Goal: Transaction & Acquisition: Purchase product/service

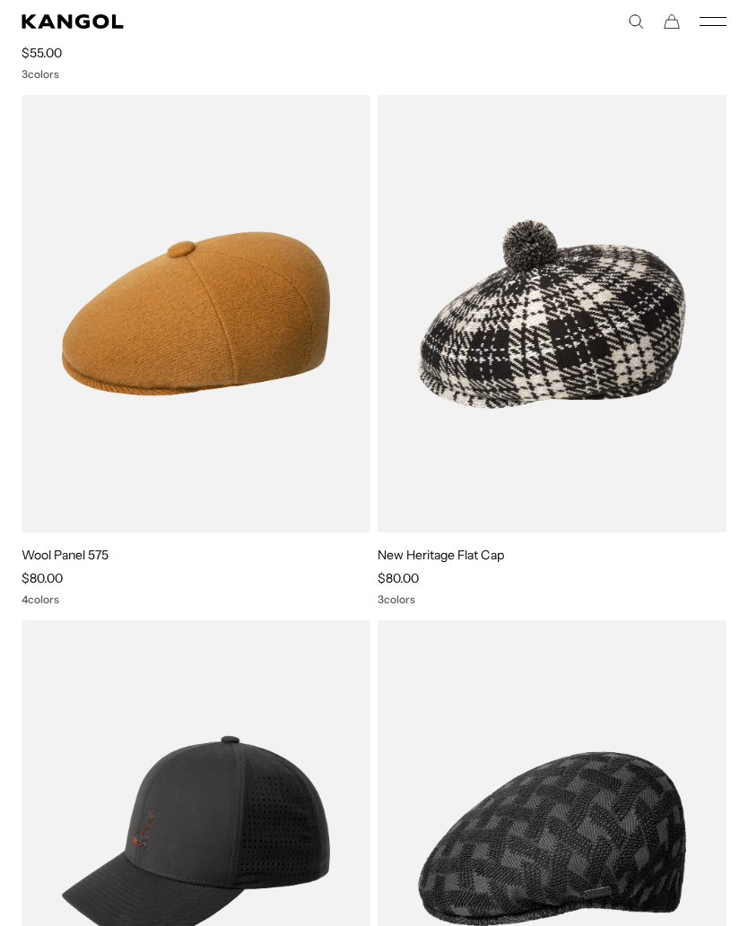
scroll to position [6322, 0]
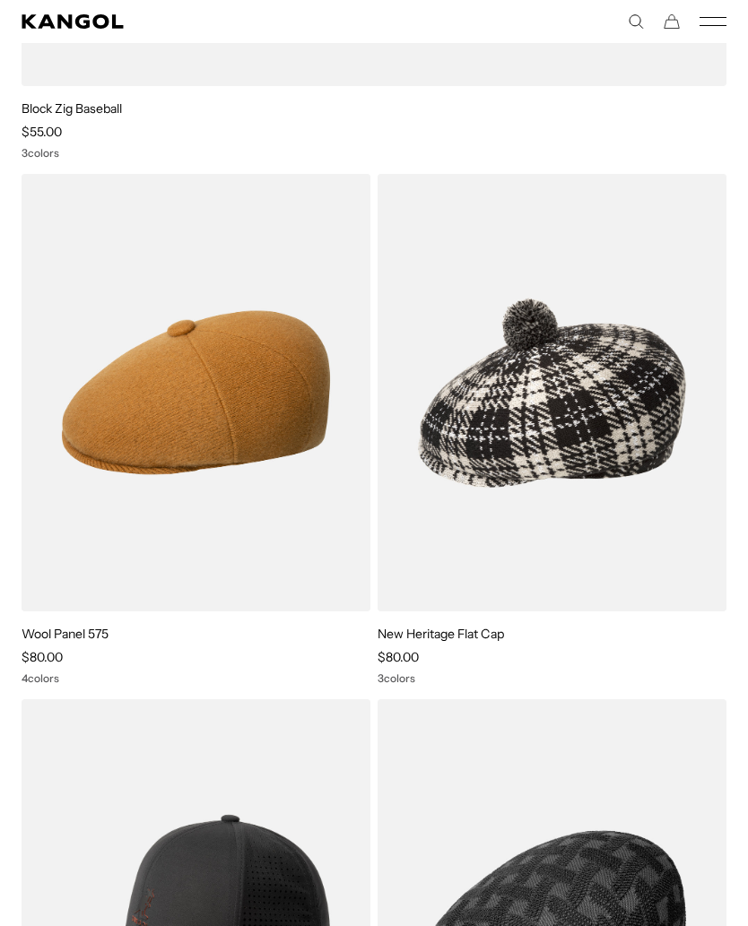
click at [0, 0] on img at bounding box center [0, 0] width 0 height 0
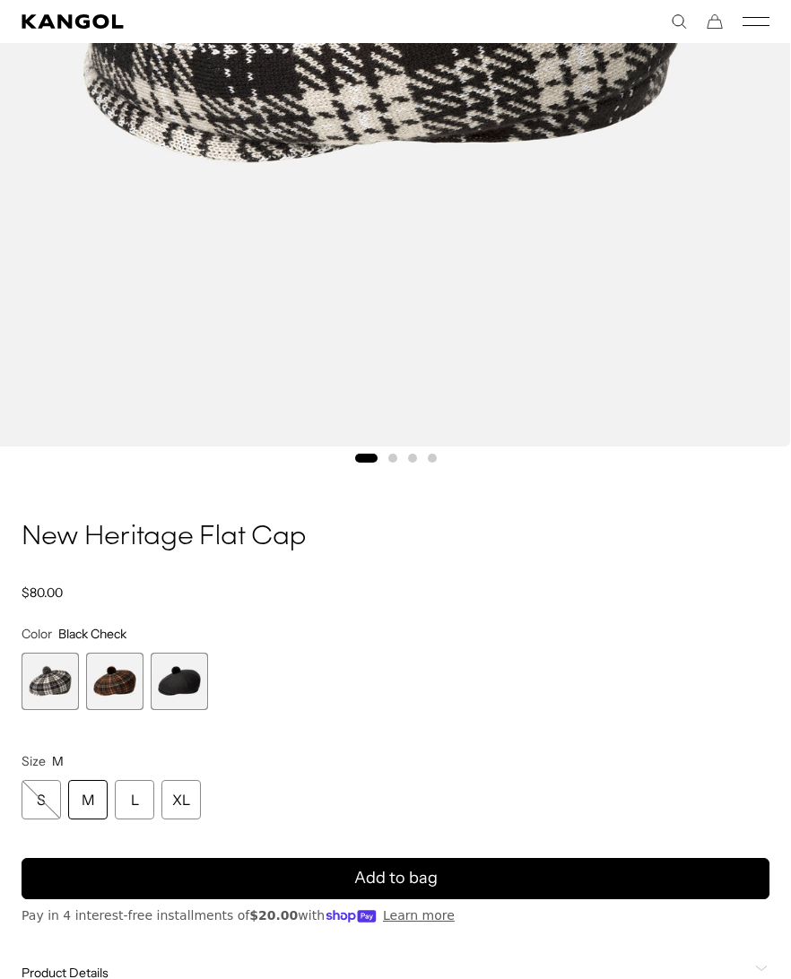
click at [205, 697] on span "3 of 3" at bounding box center [179, 681] width 57 height 57
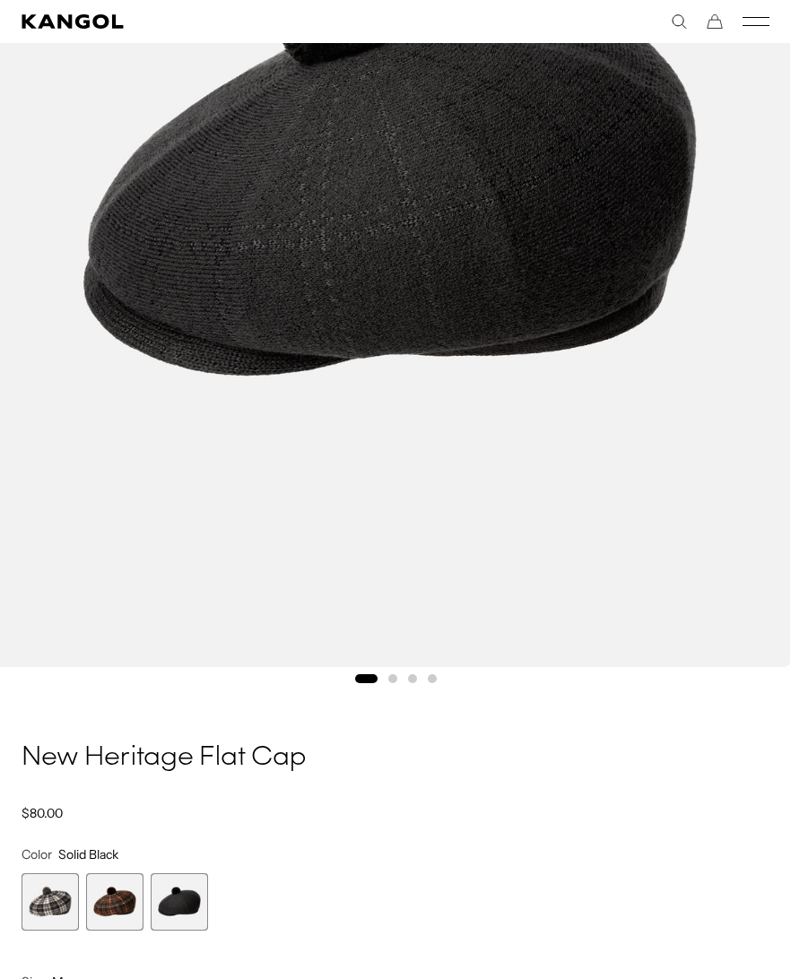
scroll to position [524, 0]
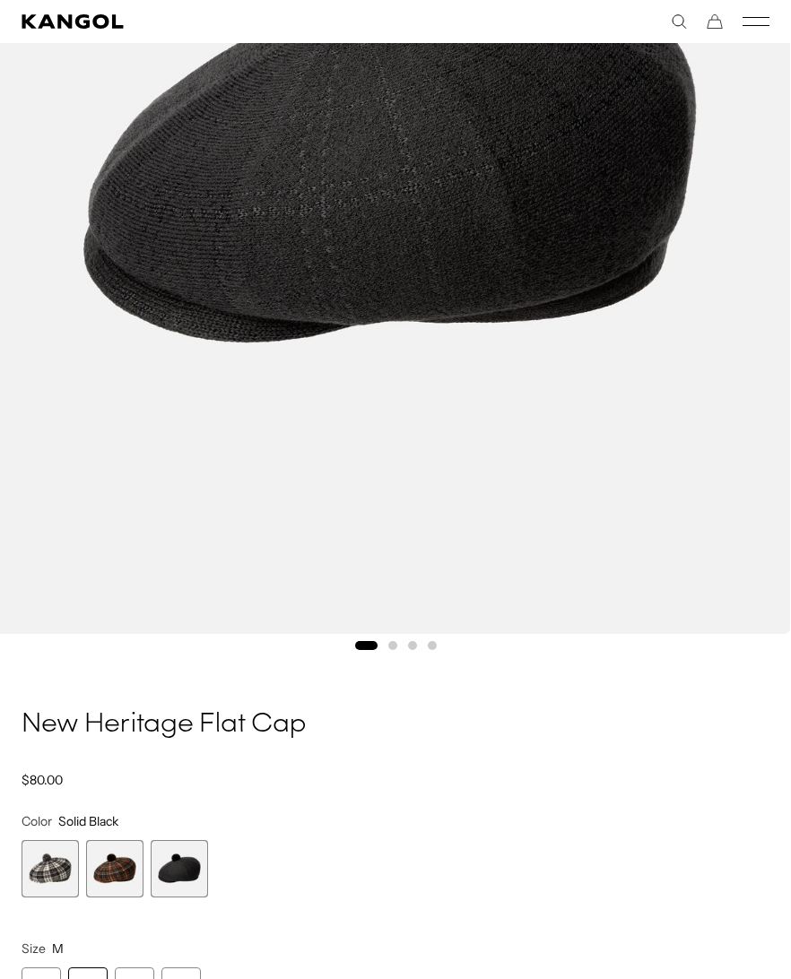
click at [139, 867] on span "2 of 3" at bounding box center [114, 868] width 57 height 57
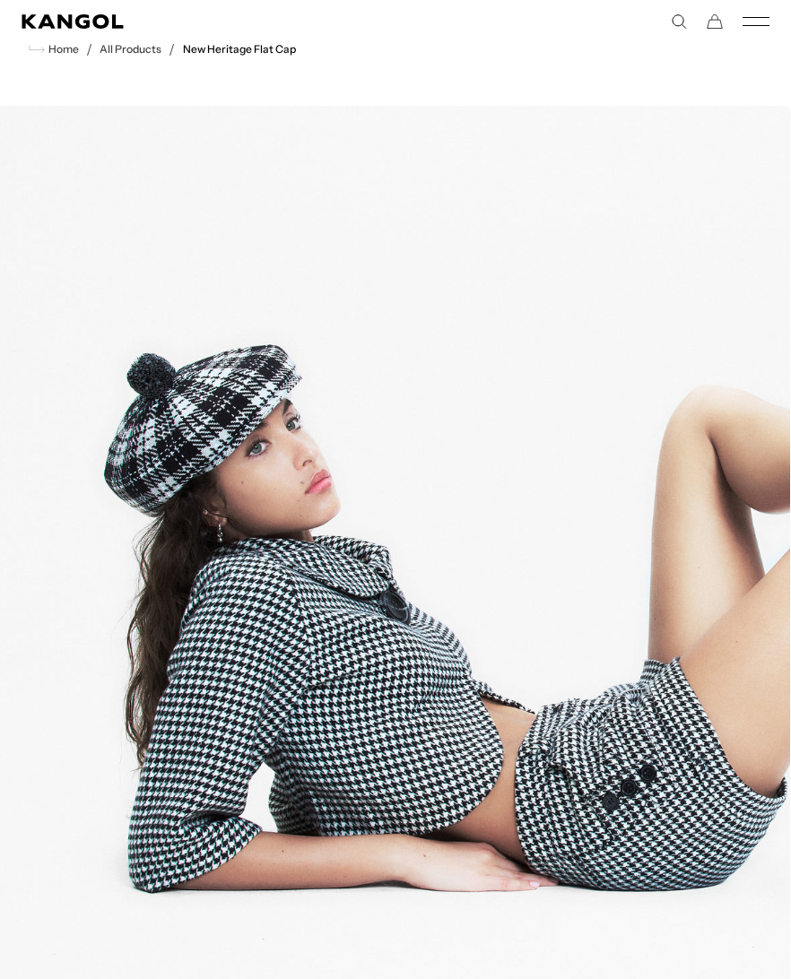
scroll to position [45, 0]
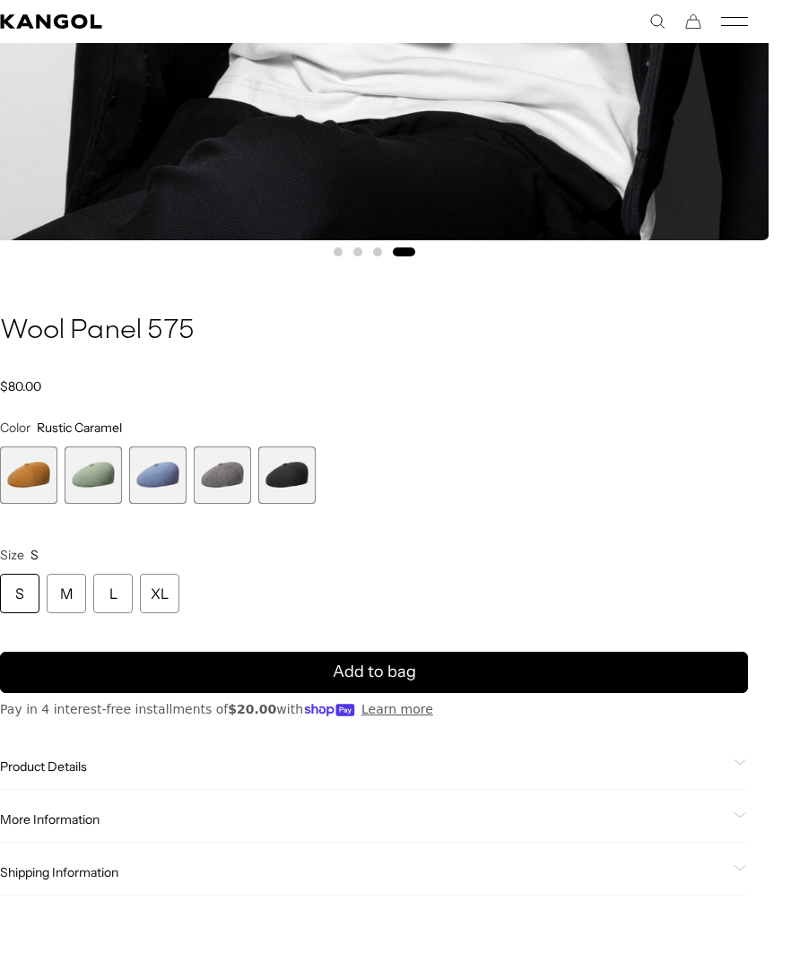
scroll to position [930, 22]
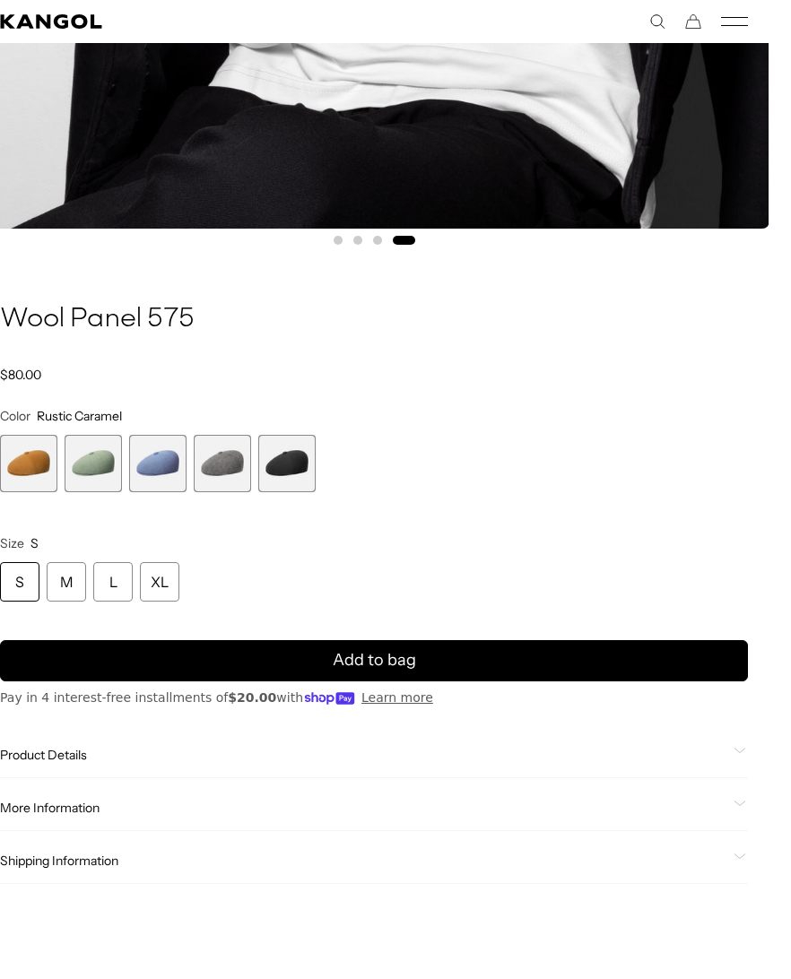
click at [221, 455] on span "4 of 5" at bounding box center [222, 463] width 57 height 57
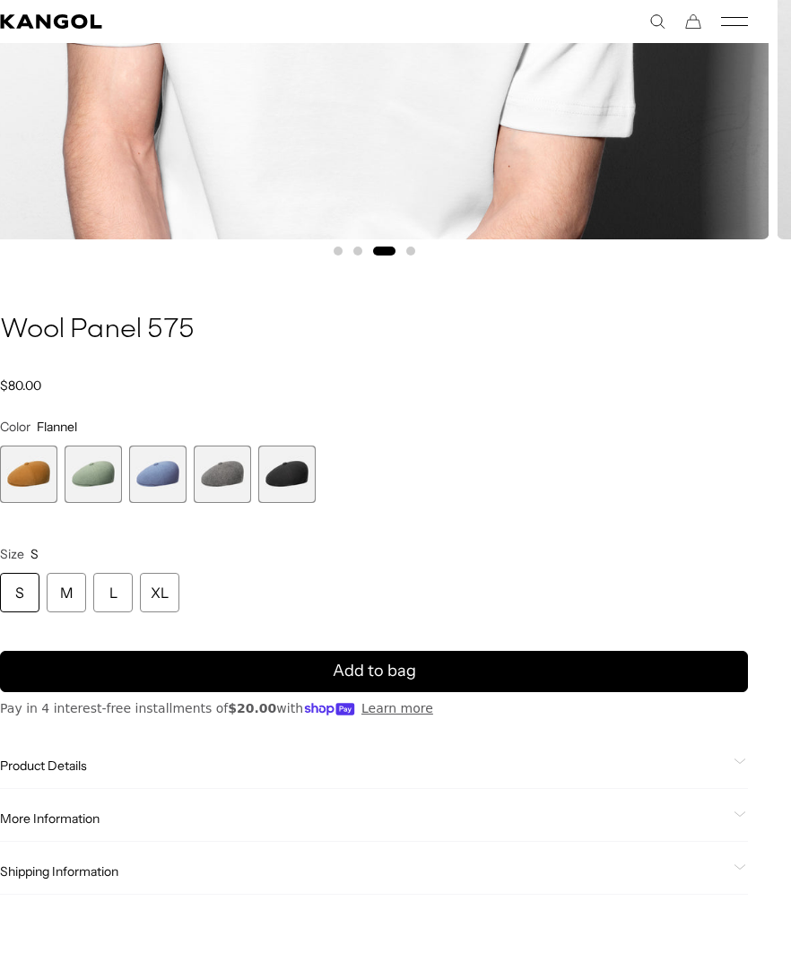
scroll to position [921, 22]
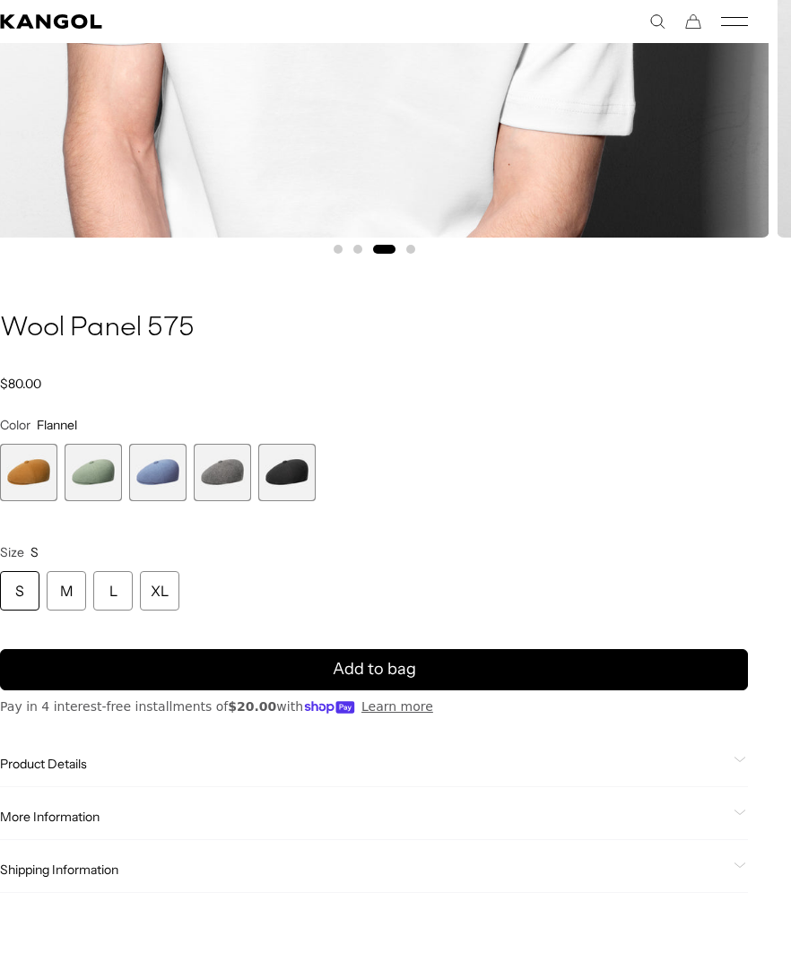
click at [299, 474] on span "5 of 5" at bounding box center [286, 472] width 57 height 57
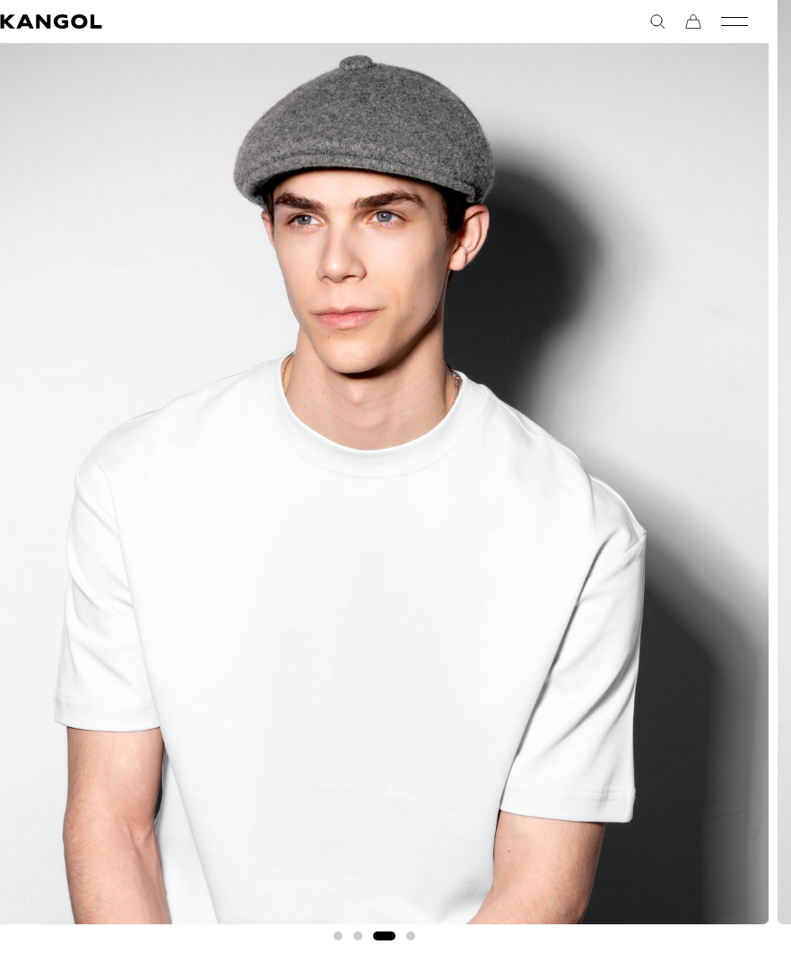
scroll to position [234, 21]
